Goal: Task Accomplishment & Management: Manage account settings

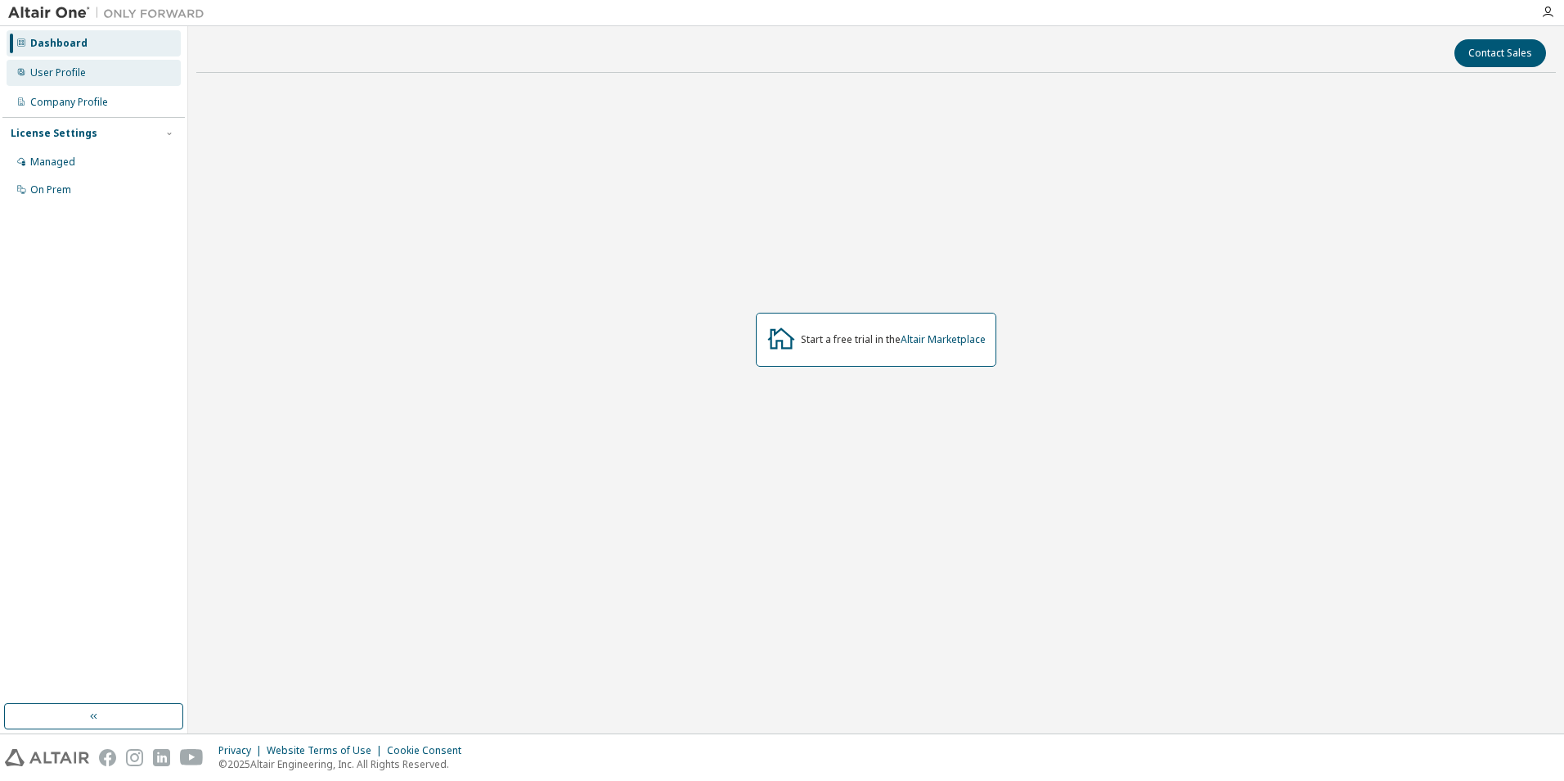
click at [69, 75] on div "User Profile" at bounding box center [58, 72] width 56 height 13
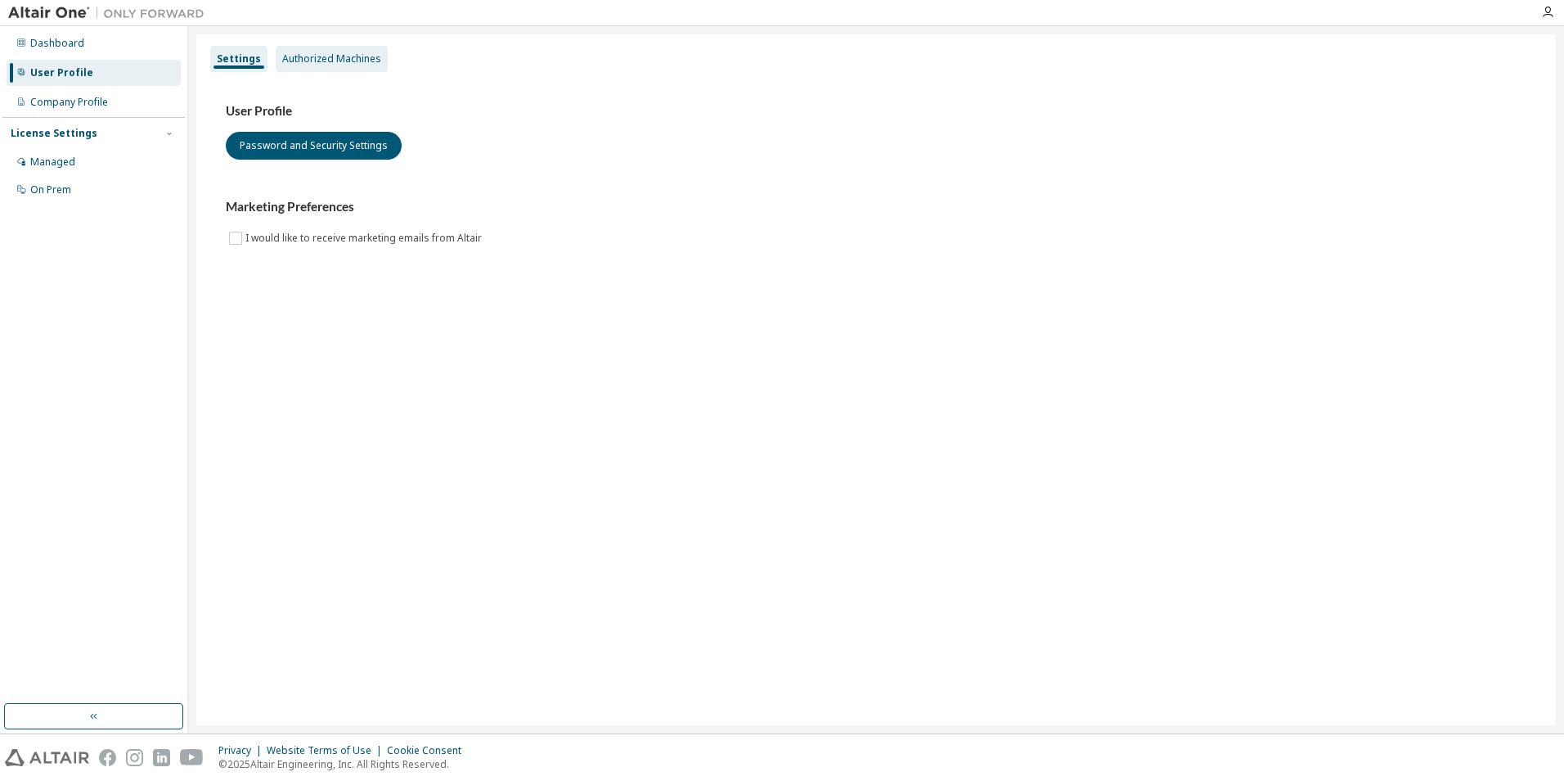
click at [314, 65] on div "Authorized Machines" at bounding box center [331, 58] width 99 height 13
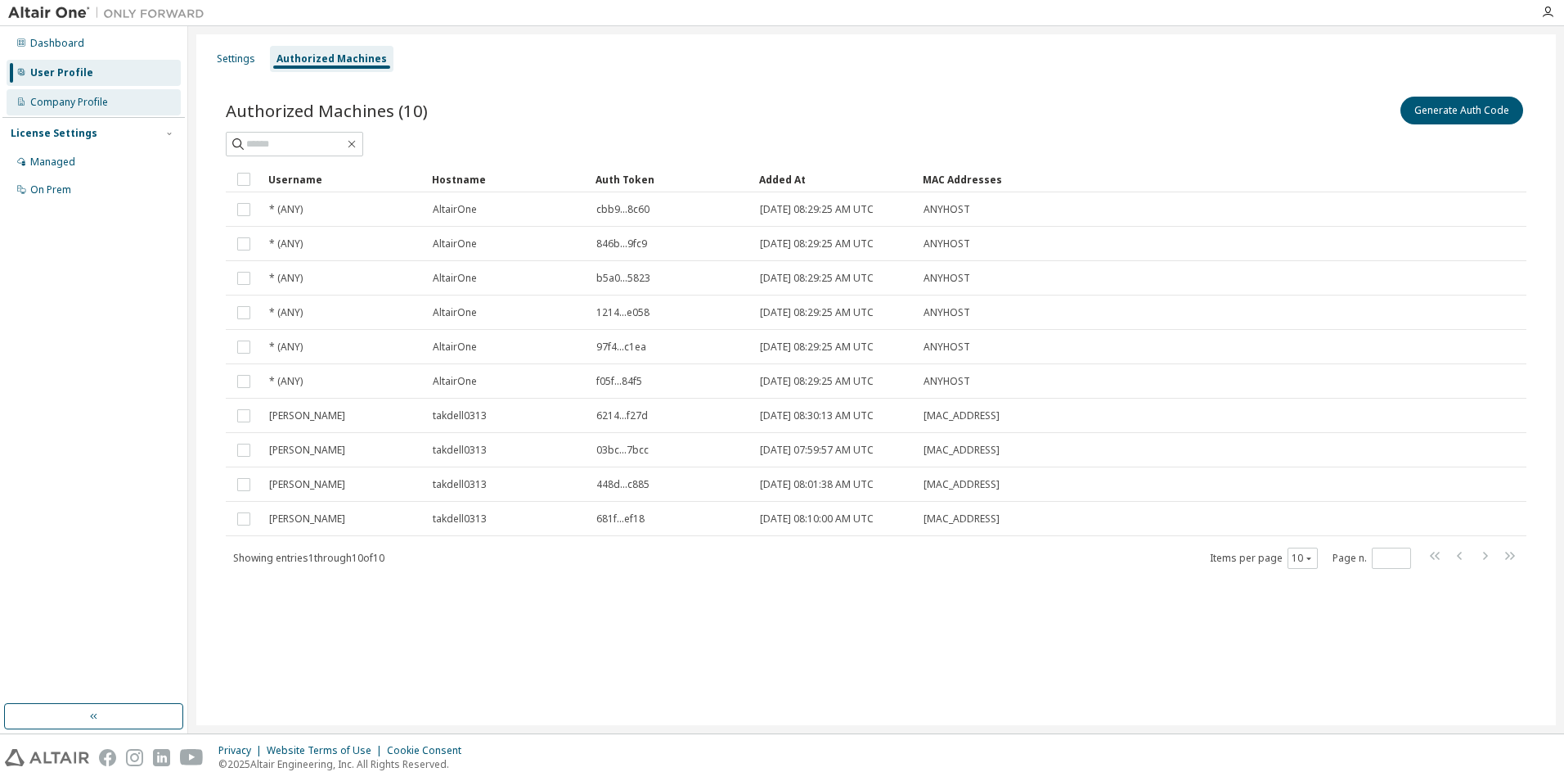
click at [88, 97] on div "Company Profile" at bounding box center [69, 102] width 78 height 13
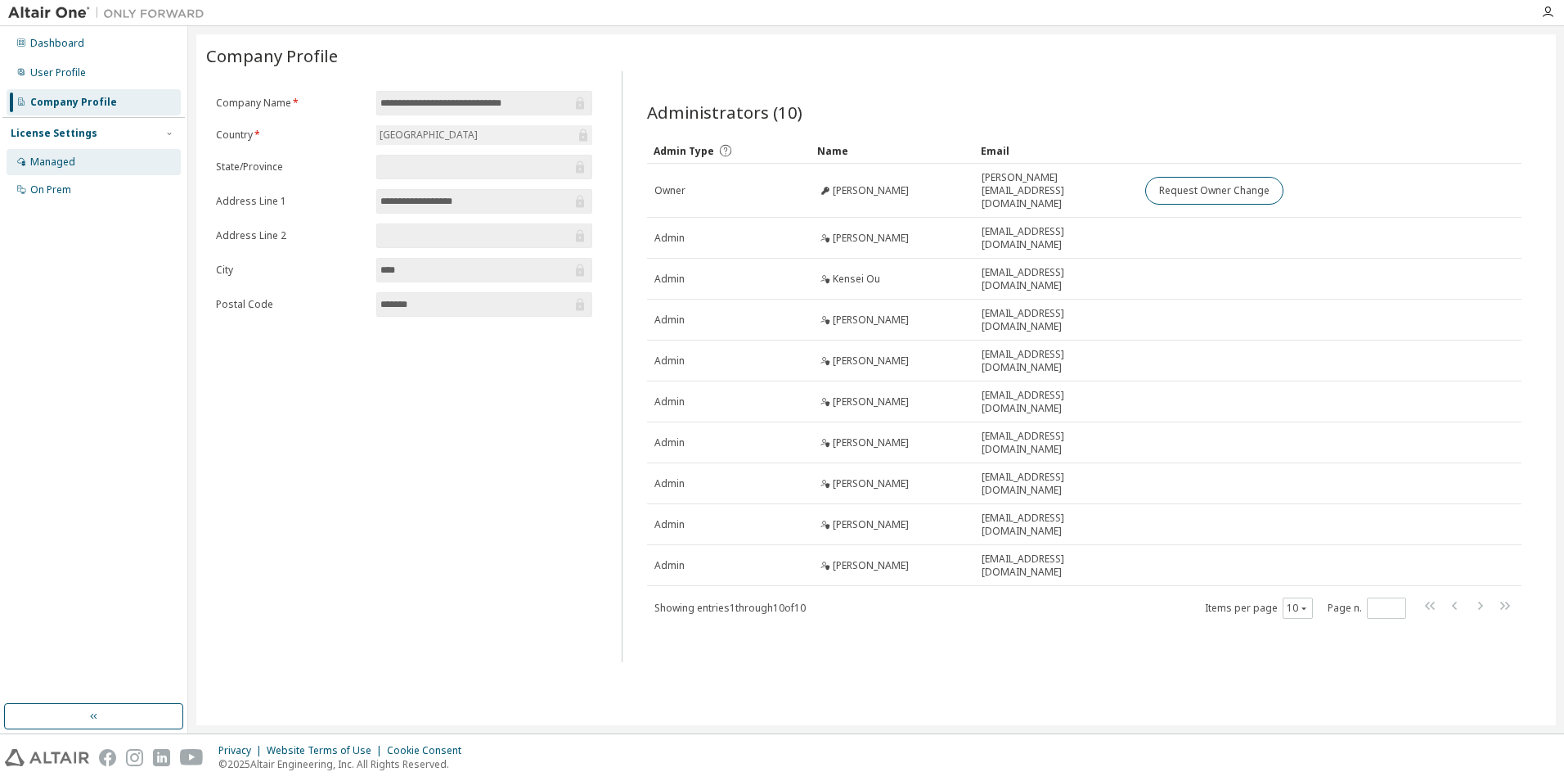
click at [113, 155] on div "Managed" at bounding box center [94, 162] width 174 height 26
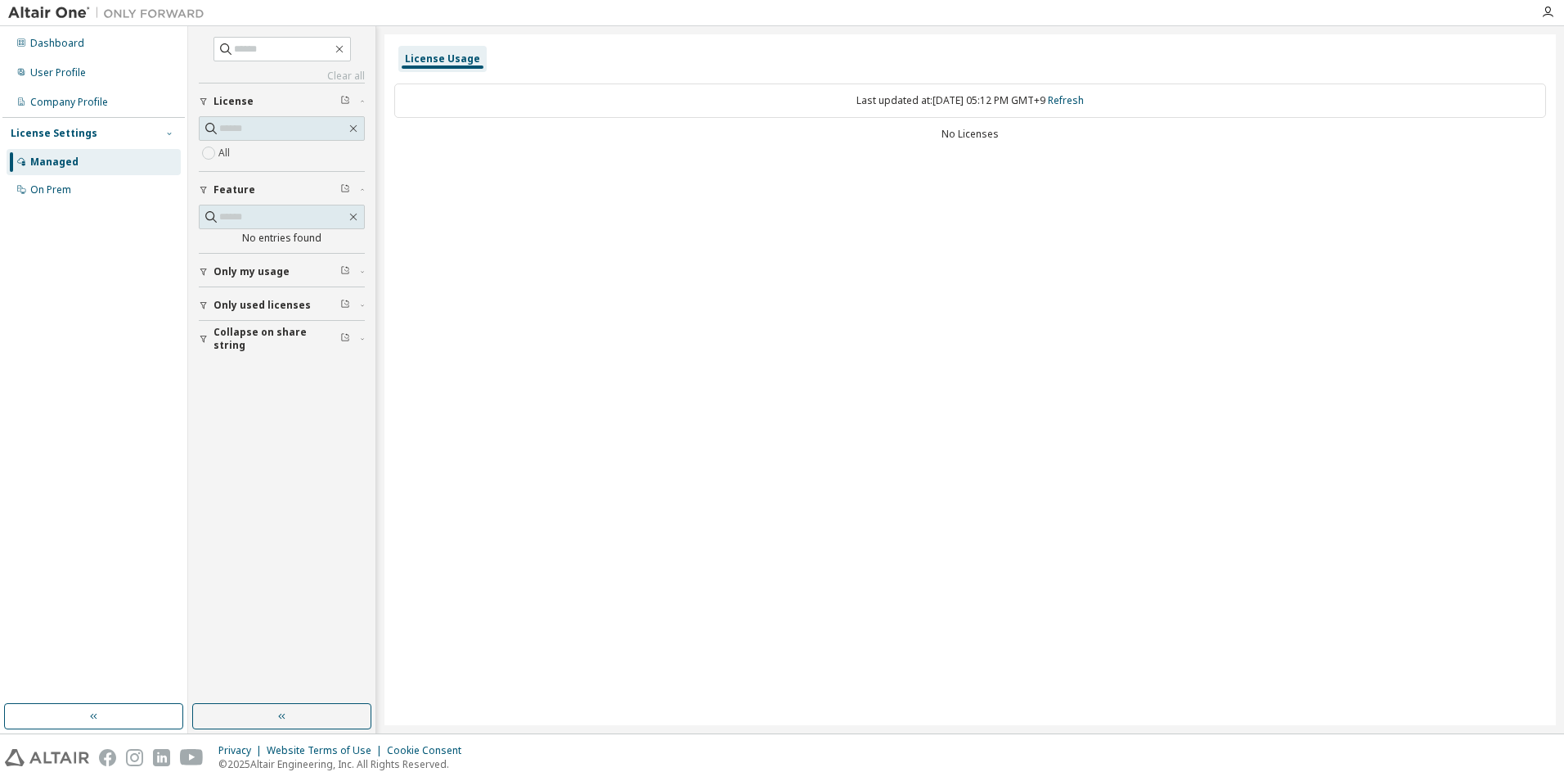
click at [164, 129] on icon "button" at bounding box center [169, 133] width 10 height 10
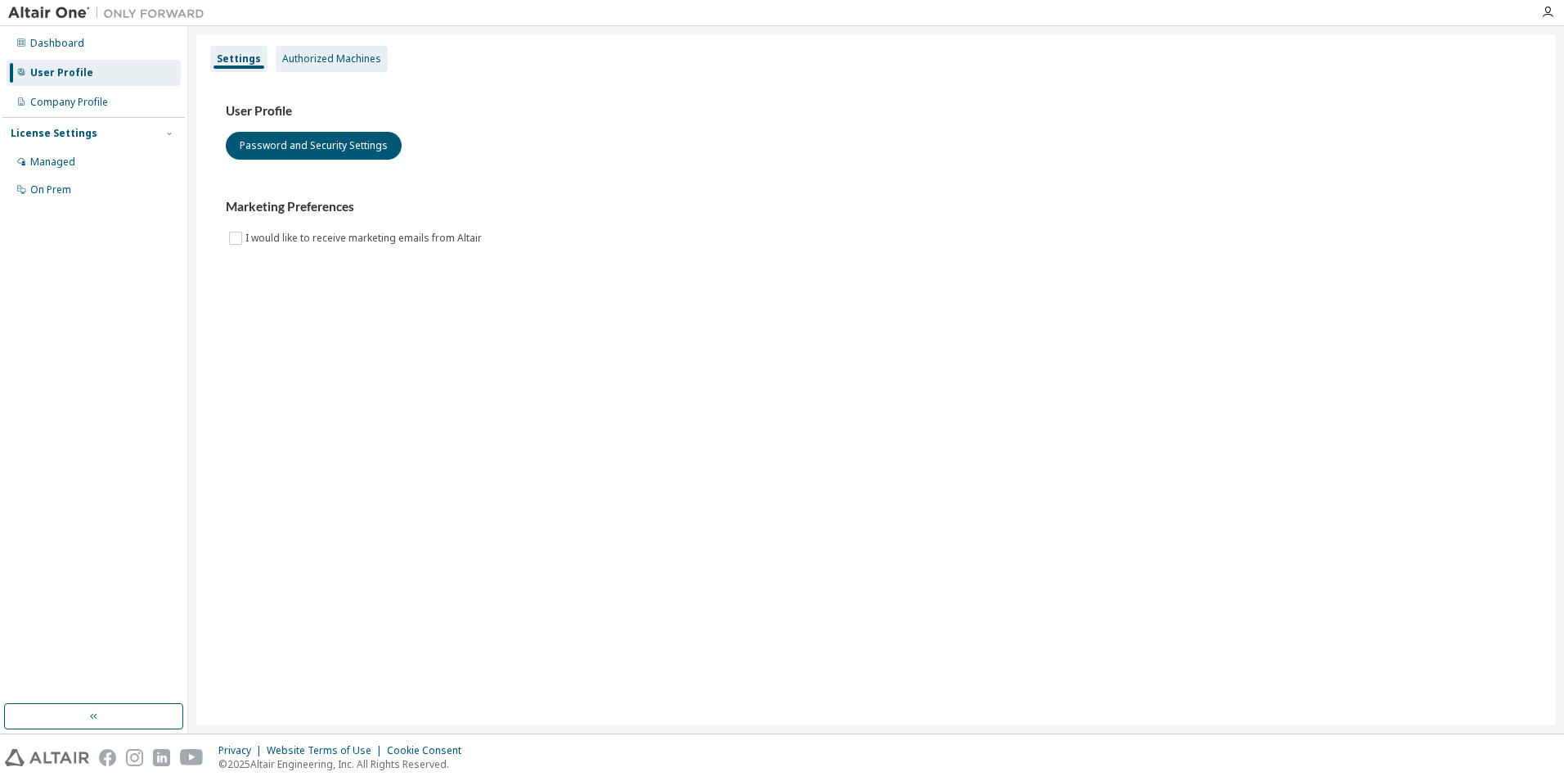
click at [304, 55] on div "Authorized Machines" at bounding box center [331, 58] width 99 height 13
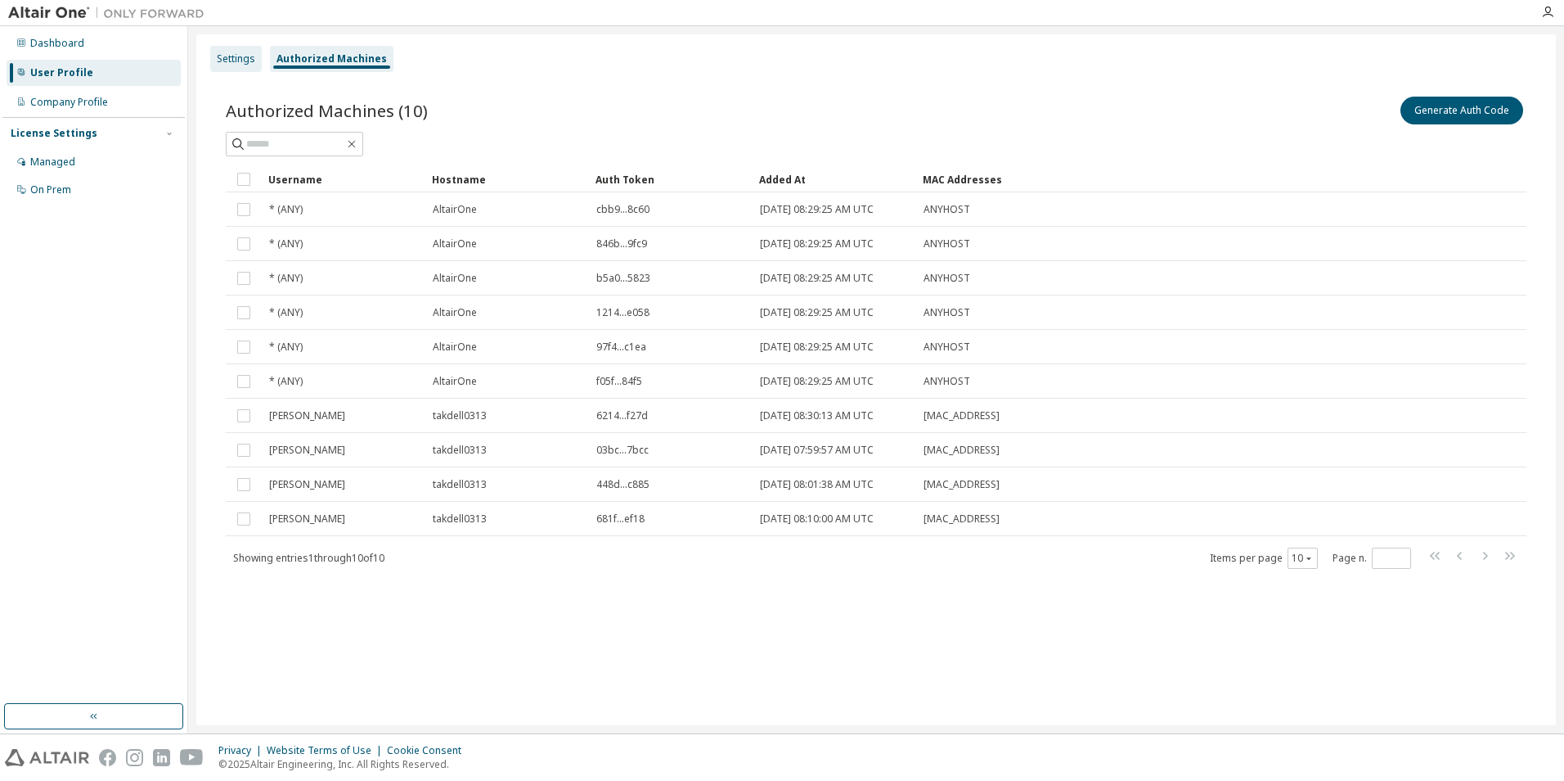
click at [229, 58] on div "Settings" at bounding box center [236, 58] width 38 height 13
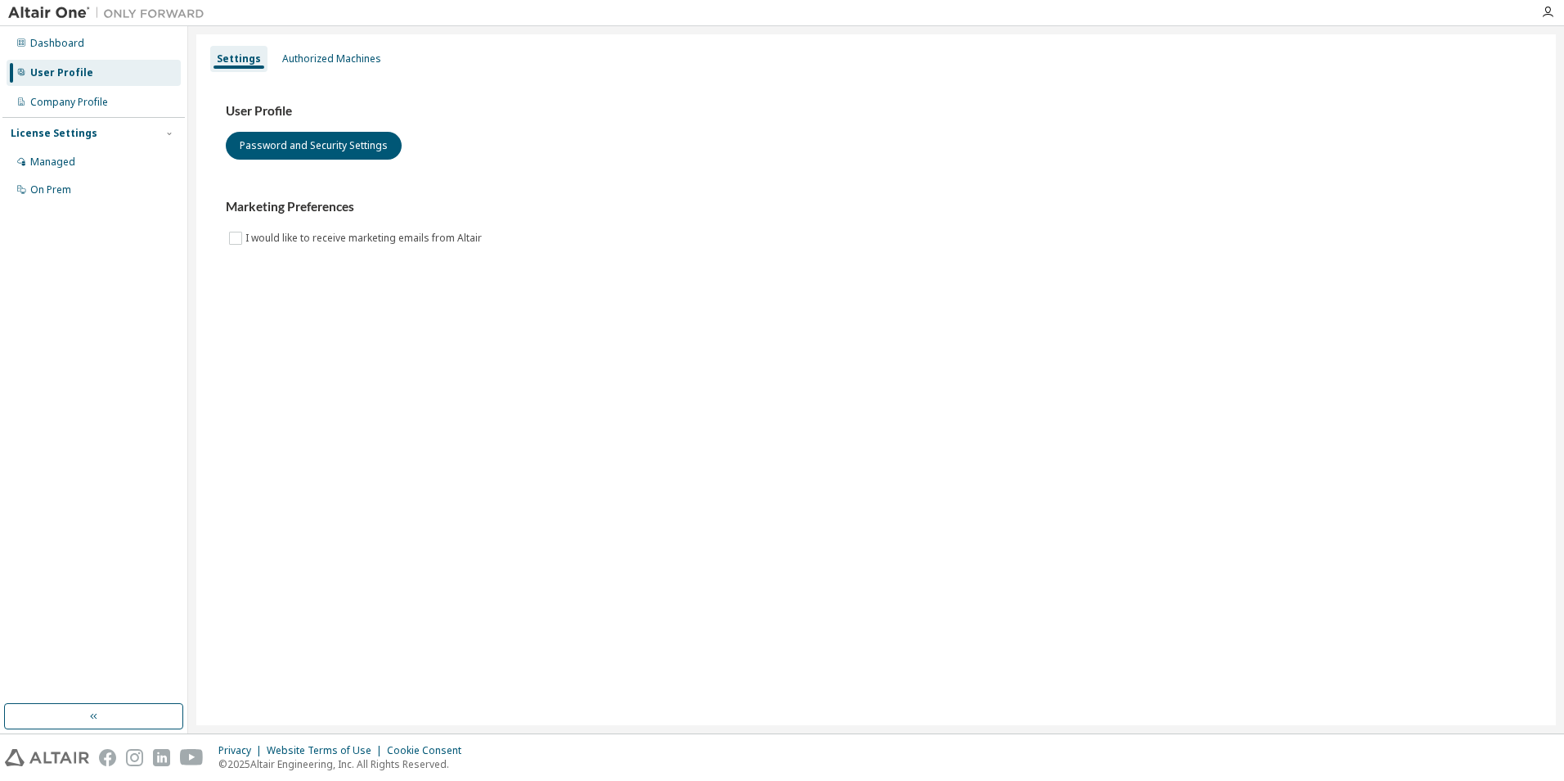
click at [393, 203] on div "Marketing Preferences I would like to receive marketing emails from Altair" at bounding box center [876, 223] width 1301 height 48
click at [361, 133] on button "Password and Security Settings" at bounding box center [314, 146] width 176 height 28
click at [81, 40] on div "Dashboard" at bounding box center [57, 43] width 54 height 13
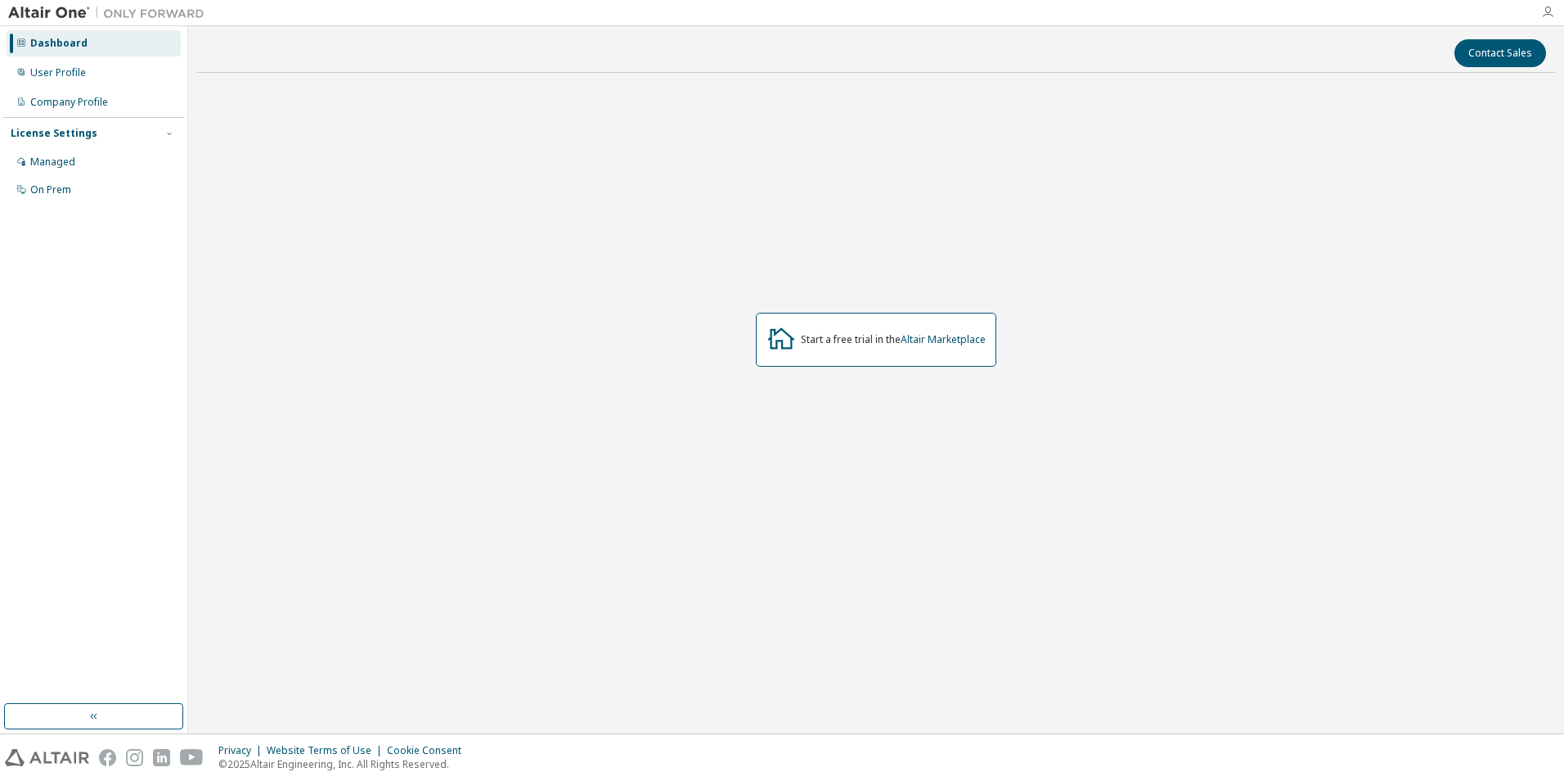
click at [1553, 18] on icon "button" at bounding box center [1547, 12] width 13 height 13
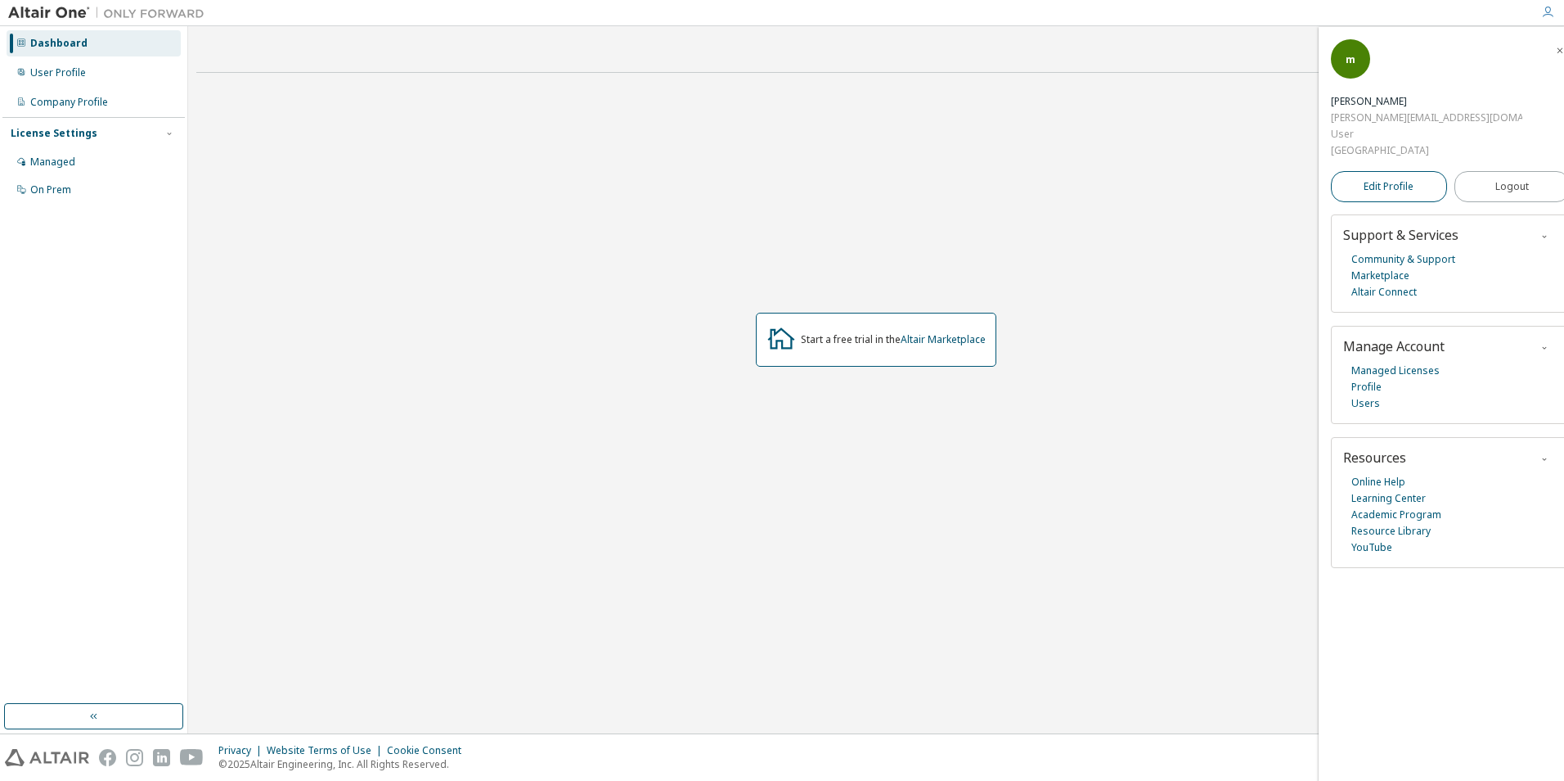
click at [1394, 171] on link "Edit Profile" at bounding box center [1389, 186] width 116 height 31
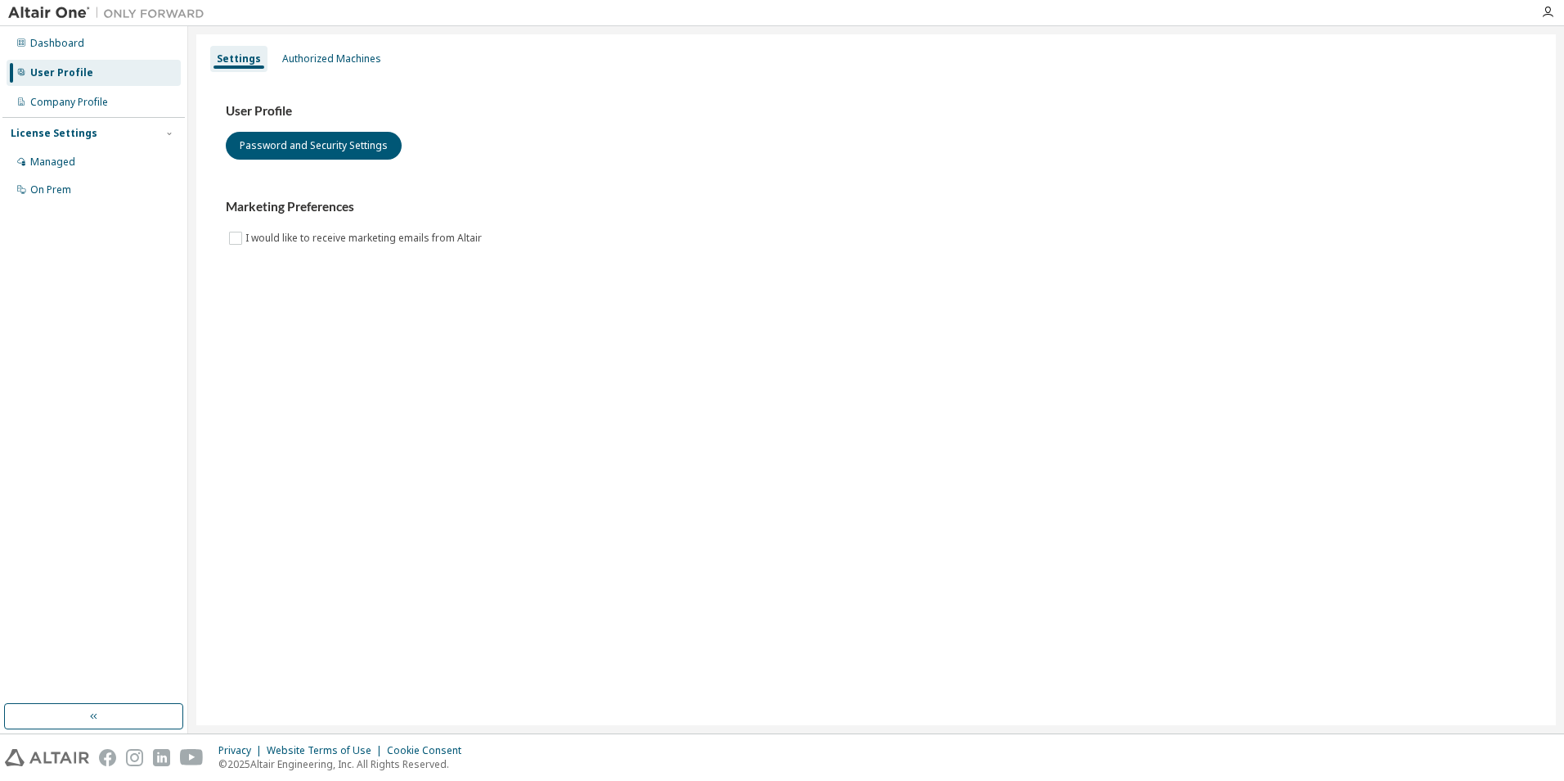
click at [30, 18] on img at bounding box center [110, 13] width 205 height 16
click at [109, 13] on img at bounding box center [110, 13] width 205 height 16
click at [101, 43] on div "Dashboard" at bounding box center [94, 43] width 174 height 26
click at [310, 52] on div "Authorized Machines" at bounding box center [331, 58] width 99 height 13
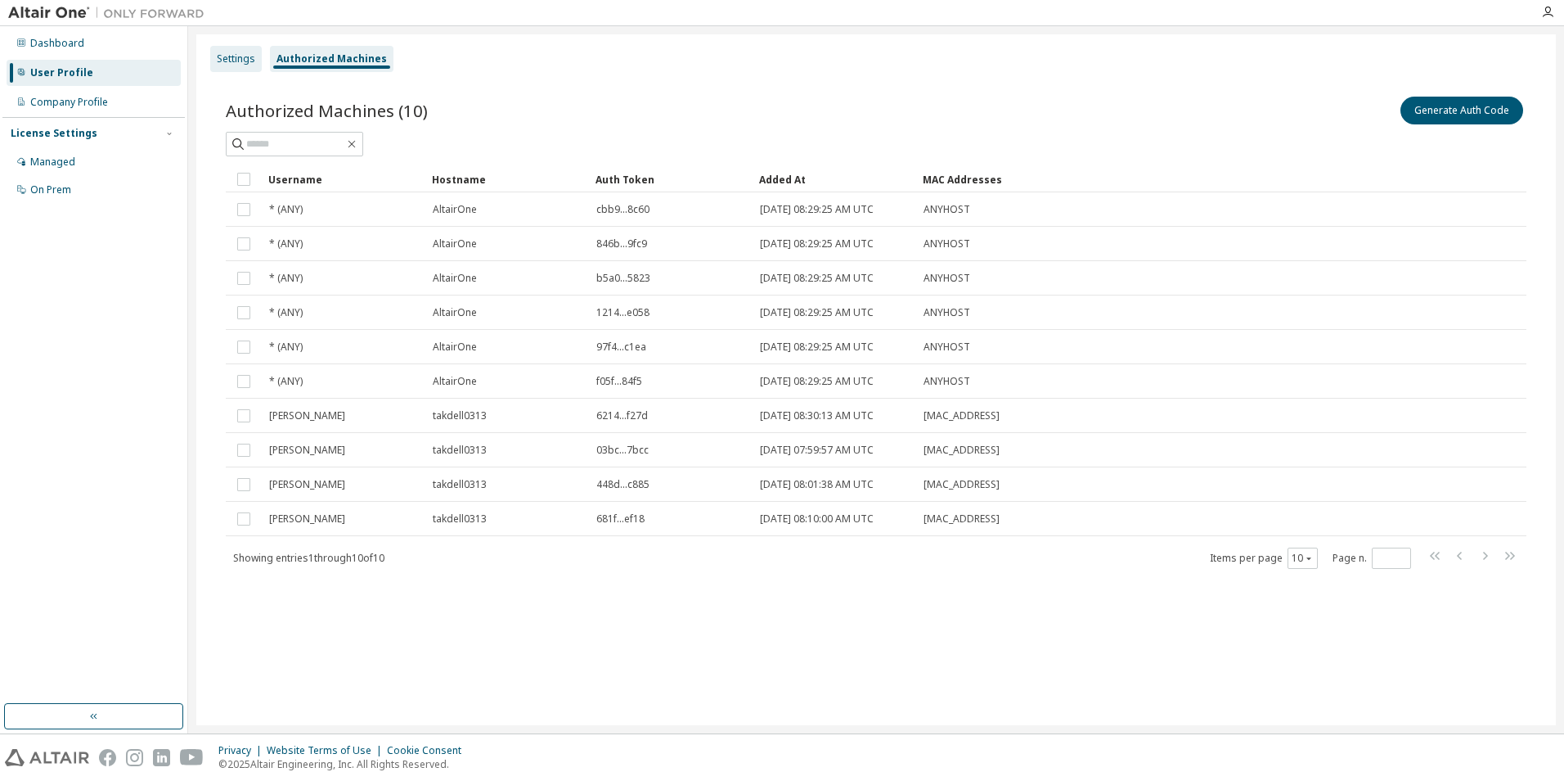
click at [231, 52] on div "Settings" at bounding box center [236, 59] width 52 height 26
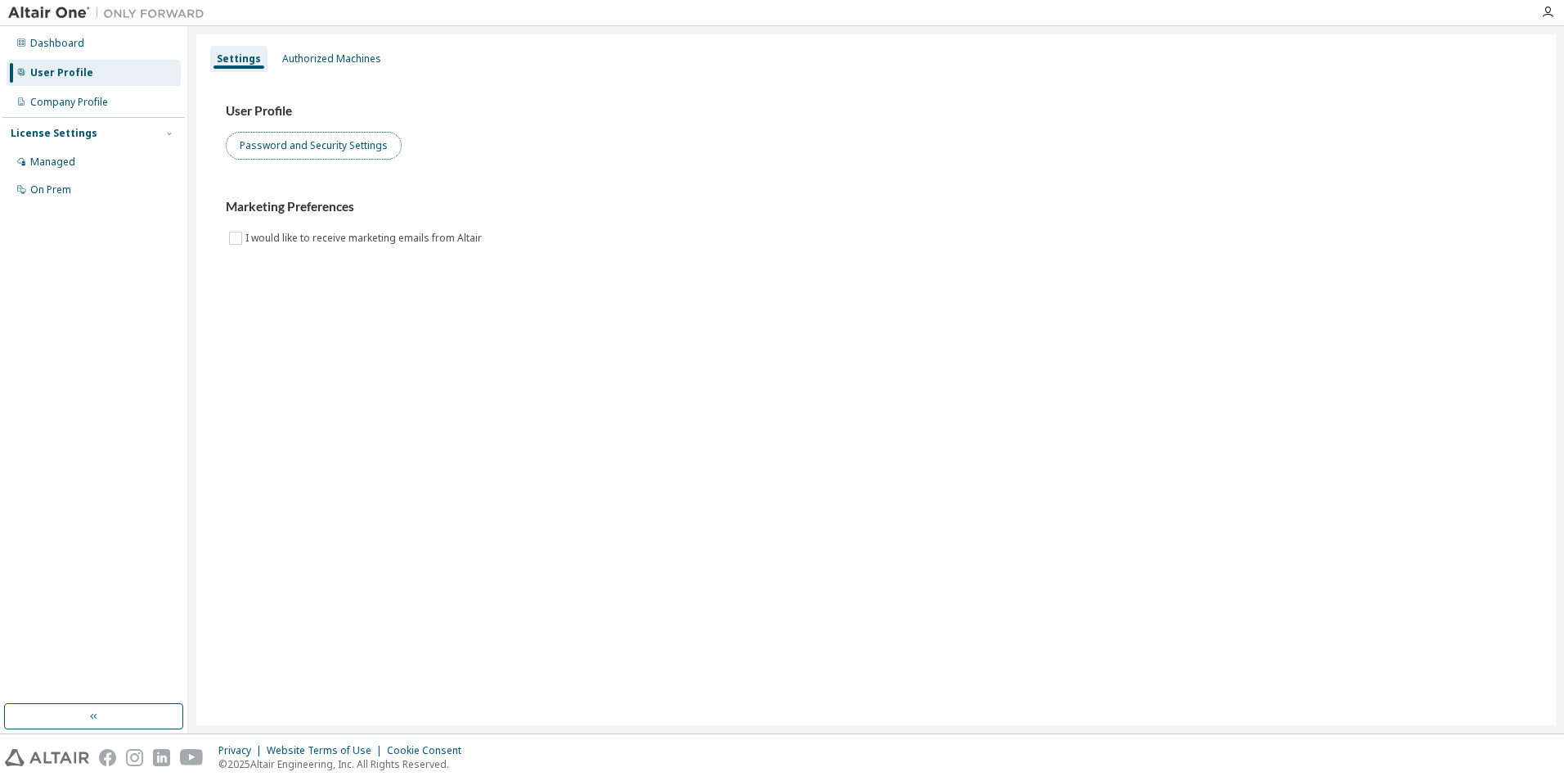
click at [273, 152] on button "Password and Security Settings" at bounding box center [314, 146] width 176 height 28
